Goal: Task Accomplishment & Management: Use online tool/utility

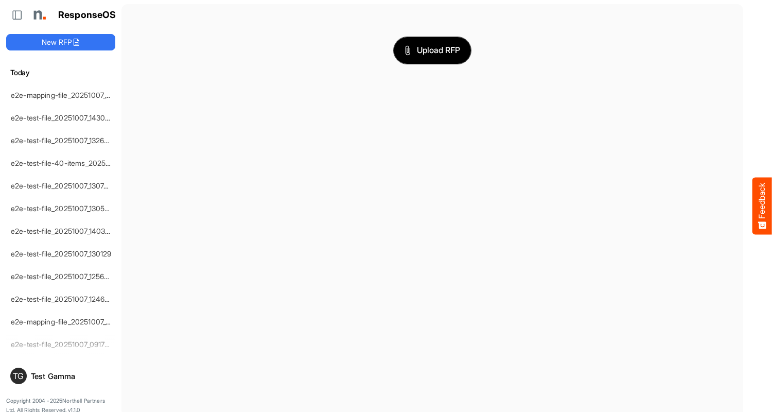
click at [432, 50] on span "Upload RFP" at bounding box center [432, 50] width 56 height 13
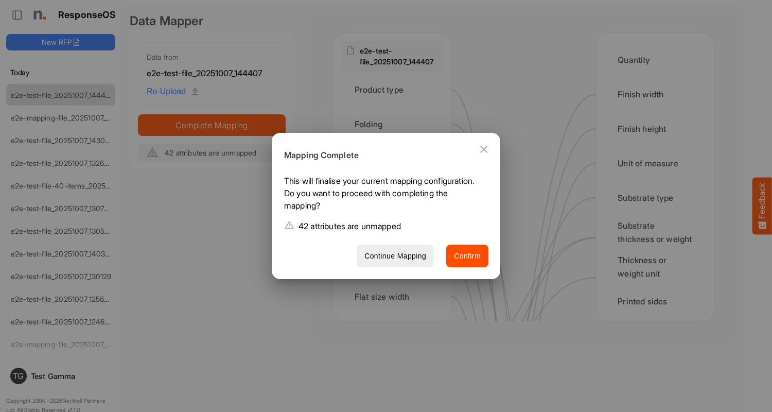
click at [467, 255] on span "Confirm" at bounding box center [467, 256] width 27 height 13
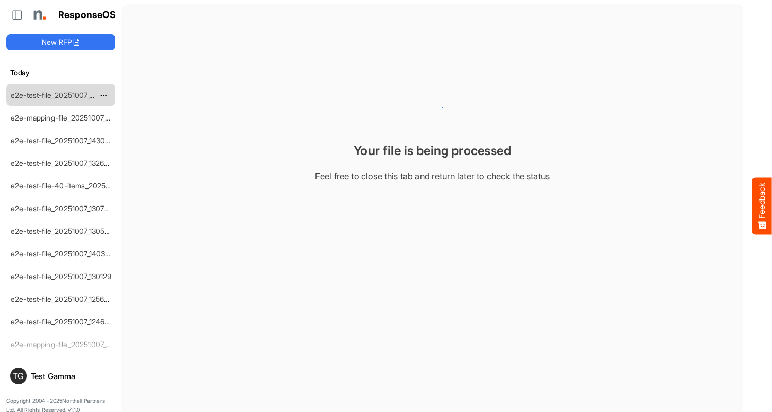
click at [61, 94] on link "e2e-test-file_20251007_144407" at bounding box center [62, 95] width 103 height 9
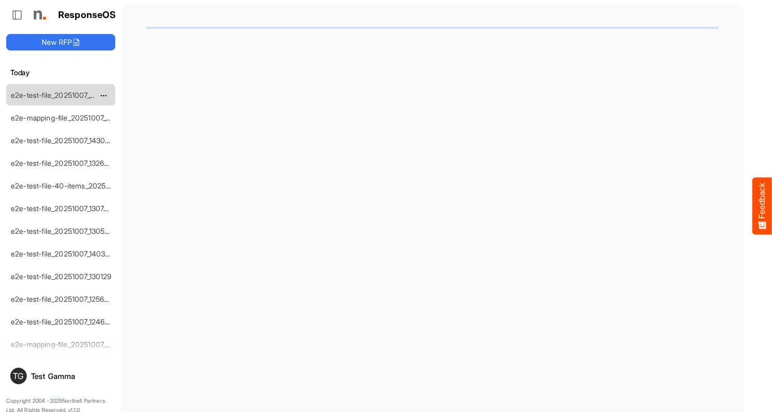
click at [61, 94] on link "e2e-test-file_20251007_144407" at bounding box center [62, 95] width 103 height 9
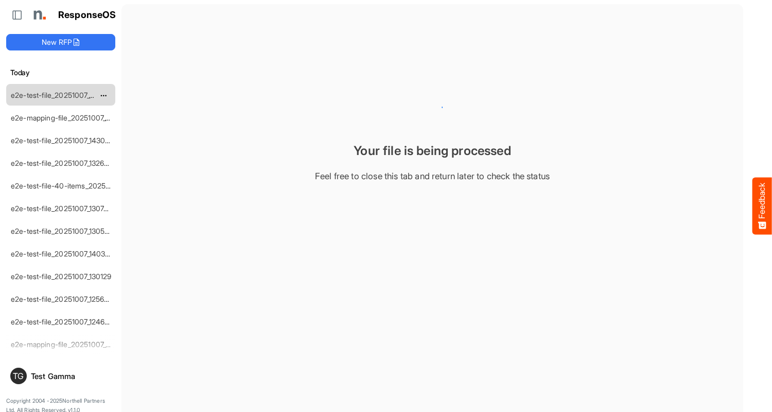
click at [61, 94] on link "e2e-test-file_20251007_144407" at bounding box center [62, 95] width 103 height 9
click at [57, 96] on link "e2e-test-file_20251007_144407" at bounding box center [62, 95] width 103 height 9
click at [234, 367] on main "Your file is being processed Feel free to close this tab and return later to ch…" at bounding box center [432, 210] width 622 height 412
click at [61, 94] on link "e2e-test-file_20251007_144407" at bounding box center [62, 95] width 103 height 9
